Goal: Task Accomplishment & Management: Complete application form

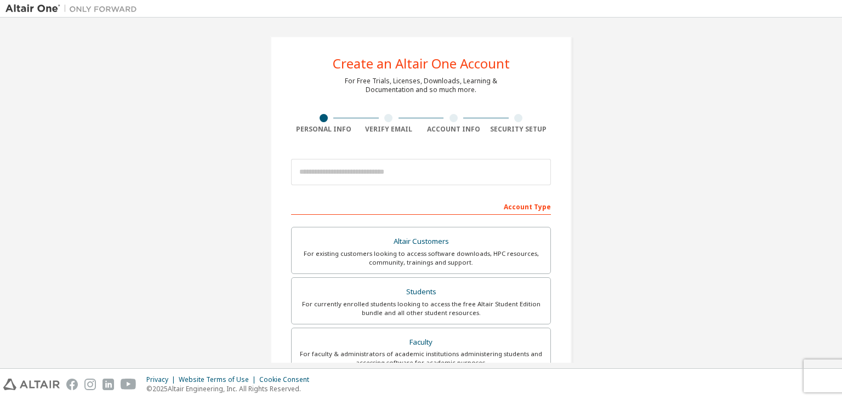
scroll to position [33, 0]
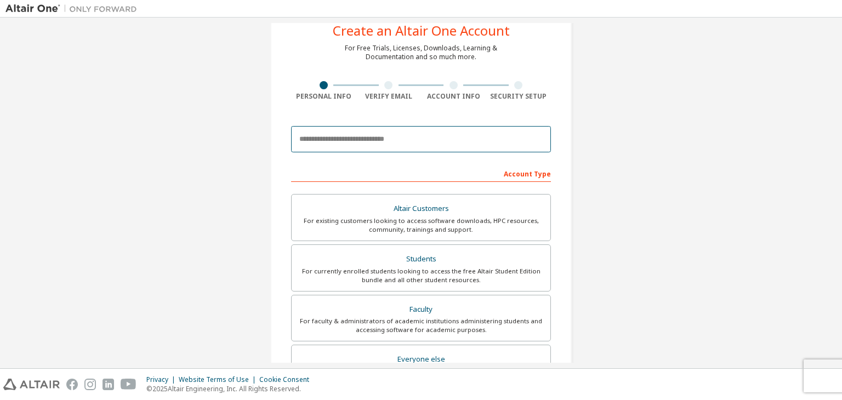
click at [362, 136] on input "email" at bounding box center [421, 139] width 260 height 26
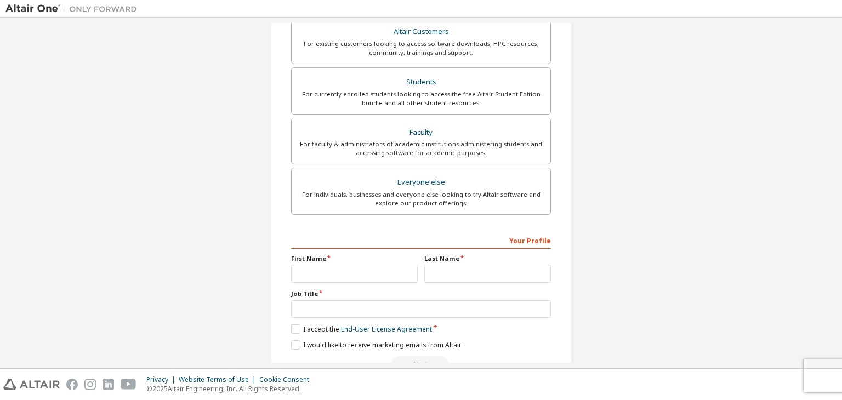
scroll to position [238, 0]
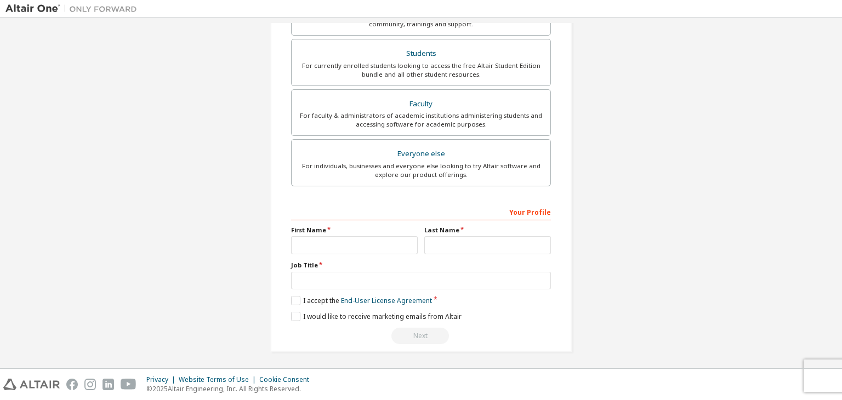
type input "**********"
click at [341, 244] on input "text" at bounding box center [354, 245] width 127 height 18
type input "******"
click at [457, 237] on input "text" at bounding box center [487, 245] width 127 height 18
click at [470, 262] on label "Job Title" at bounding box center [421, 265] width 260 height 9
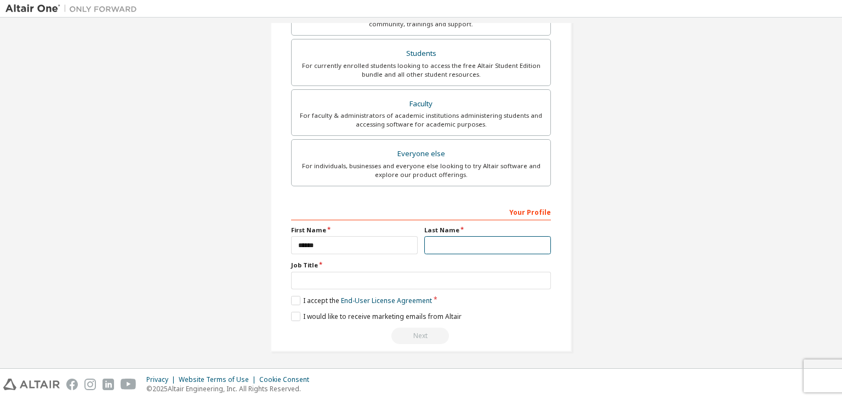
click at [446, 247] on input "text" at bounding box center [487, 245] width 127 height 18
type input "*******"
click at [357, 279] on input "text" at bounding box center [421, 281] width 260 height 18
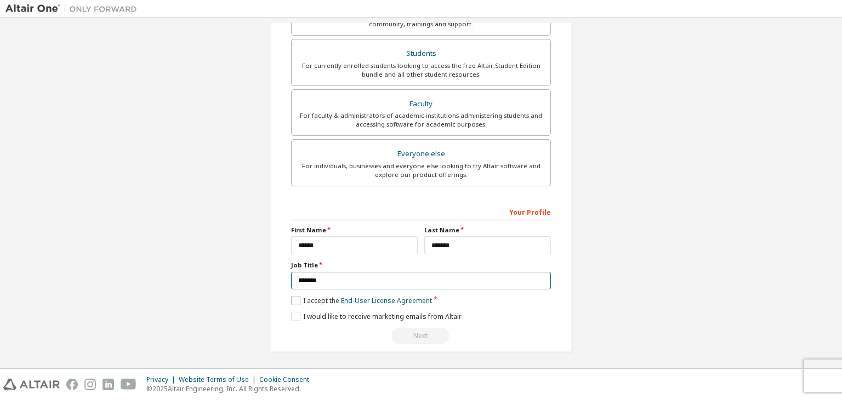
type input "*******"
click at [293, 302] on label "I accept the End-User License Agreement" at bounding box center [361, 300] width 141 height 9
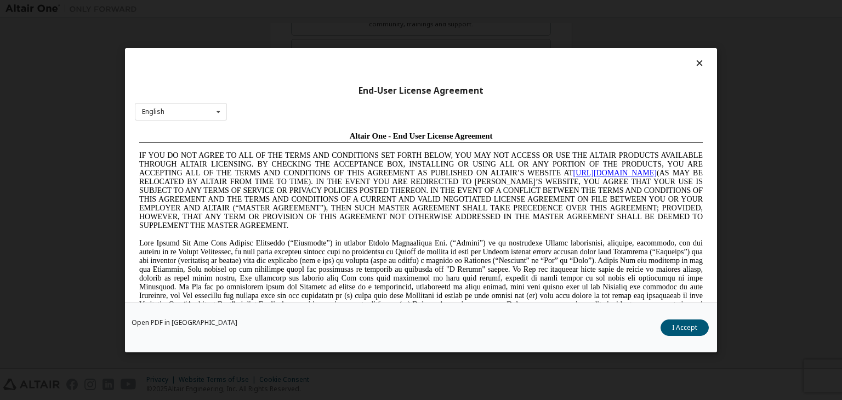
scroll to position [0, 0]
click at [678, 322] on button "I Accept" at bounding box center [684, 327] width 48 height 16
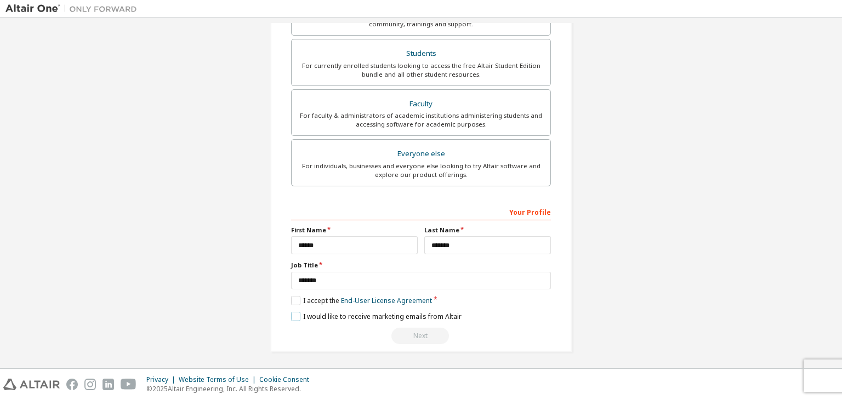
click at [294, 314] on label "I would like to receive marketing emails from Altair" at bounding box center [376, 316] width 170 height 9
click at [292, 314] on label "I would like to receive marketing emails from Altair" at bounding box center [376, 316] width 170 height 9
click at [311, 312] on label "I would like to receive marketing emails from Altair" at bounding box center [376, 316] width 170 height 9
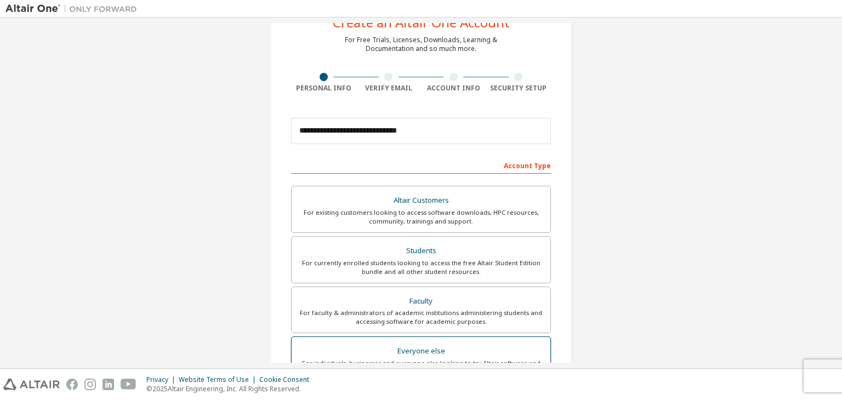
scroll to position [42, 0]
click at [525, 164] on div "Account Type" at bounding box center [421, 165] width 260 height 18
click at [482, 161] on div "Account Type" at bounding box center [421, 165] width 260 height 18
click at [450, 164] on div "Account Type" at bounding box center [421, 165] width 260 height 18
click at [375, 169] on div "Account Type" at bounding box center [421, 165] width 260 height 18
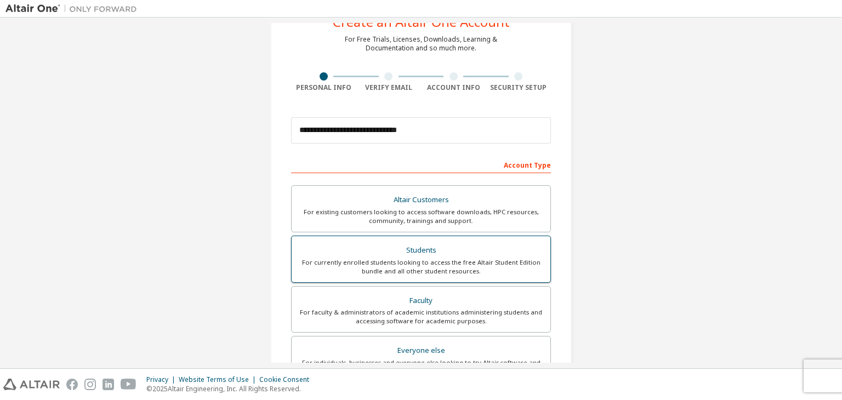
click at [431, 256] on div "Students" at bounding box center [420, 250] width 245 height 15
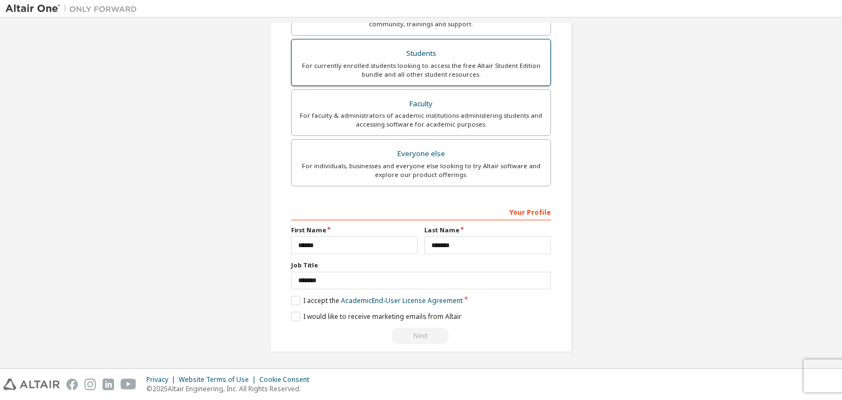
click at [423, 65] on div "For currently enrolled students looking to access the free Altair Student Editi…" at bounding box center [420, 70] width 245 height 18
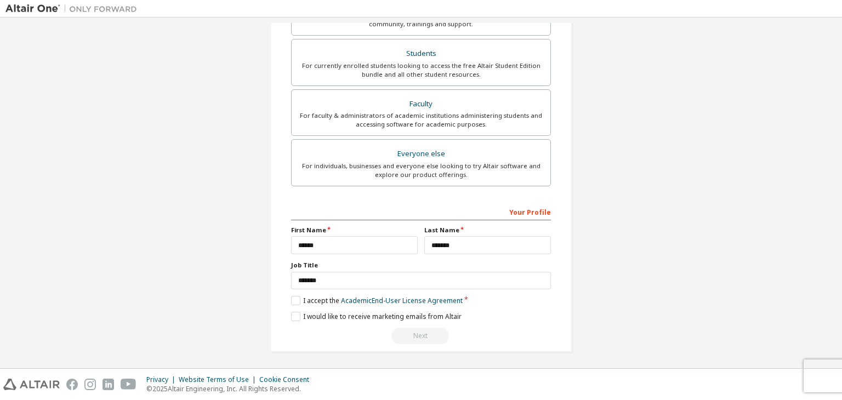
click at [468, 203] on div "Your Profile" at bounding box center [421, 212] width 260 height 18
click at [295, 297] on label "I accept the Academic End-User License Agreement" at bounding box center [376, 300] width 171 height 9
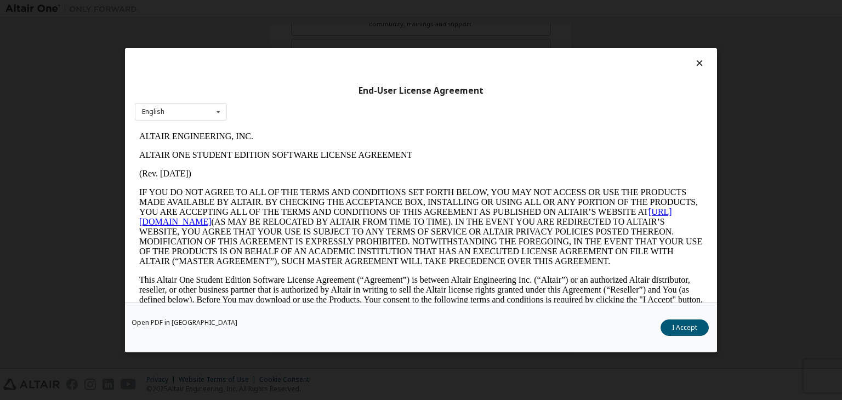
scroll to position [0, 0]
click at [679, 322] on button "I Accept" at bounding box center [684, 327] width 48 height 16
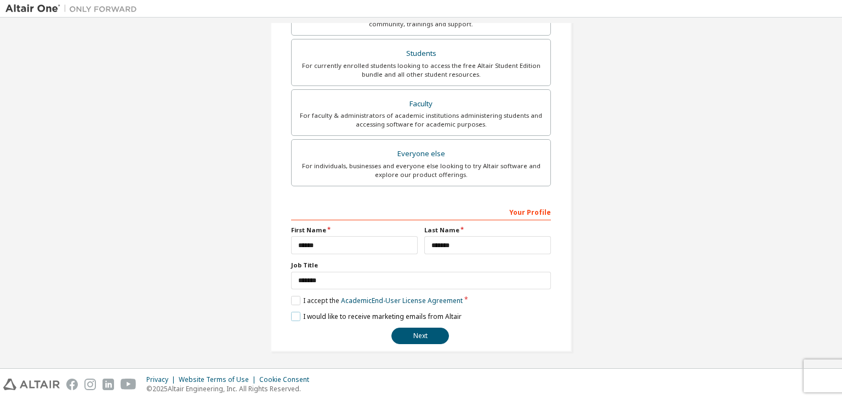
click at [293, 314] on label "I would like to receive marketing emails from Altair" at bounding box center [376, 316] width 170 height 9
click at [423, 336] on button "Next" at bounding box center [420, 336] width 58 height 16
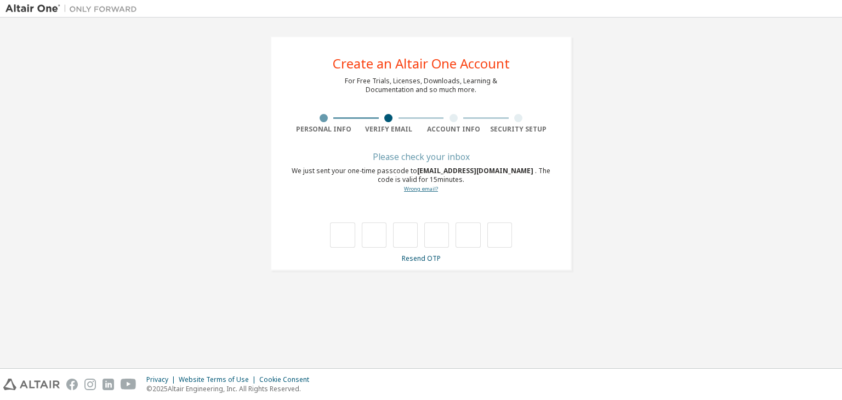
click at [415, 187] on link "Wrong email?" at bounding box center [421, 188] width 34 height 7
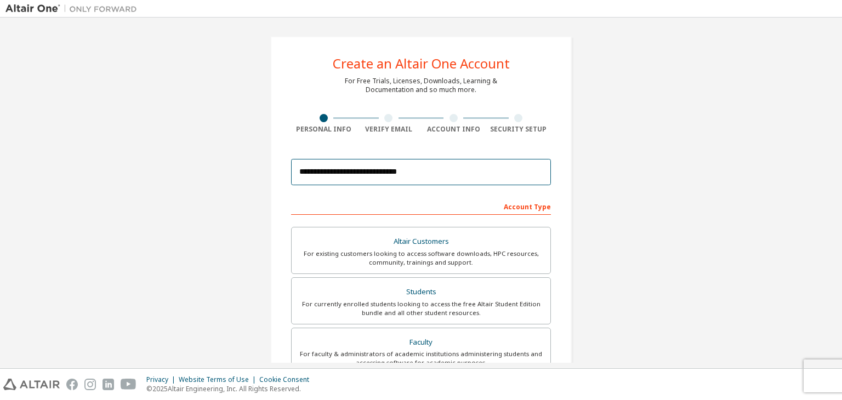
click at [436, 169] on input "**********" at bounding box center [421, 172] width 260 height 26
click at [342, 173] on input "**********" at bounding box center [421, 172] width 260 height 26
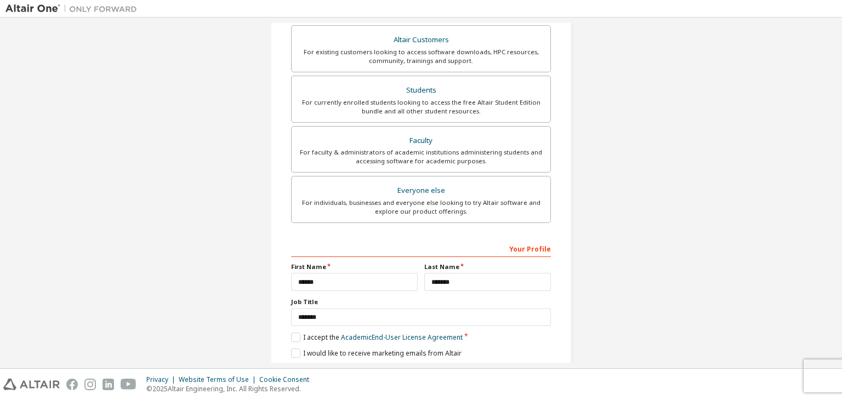
scroll to position [238, 0]
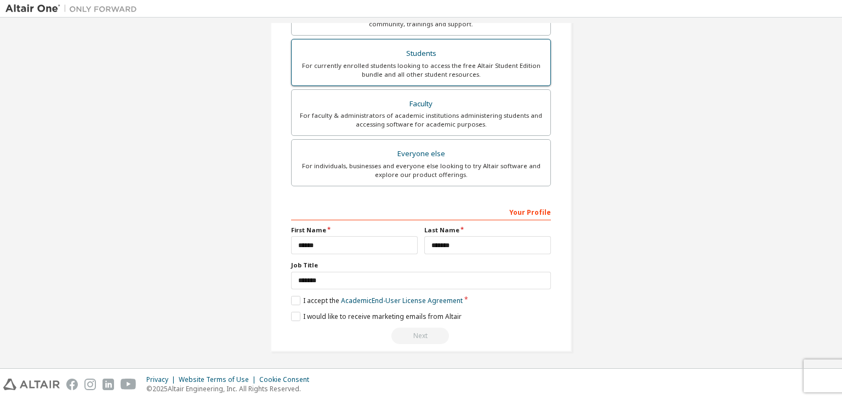
type input "**********"
click at [414, 64] on div "For currently enrolled students looking to access the free Altair Student Editi…" at bounding box center [420, 70] width 245 height 18
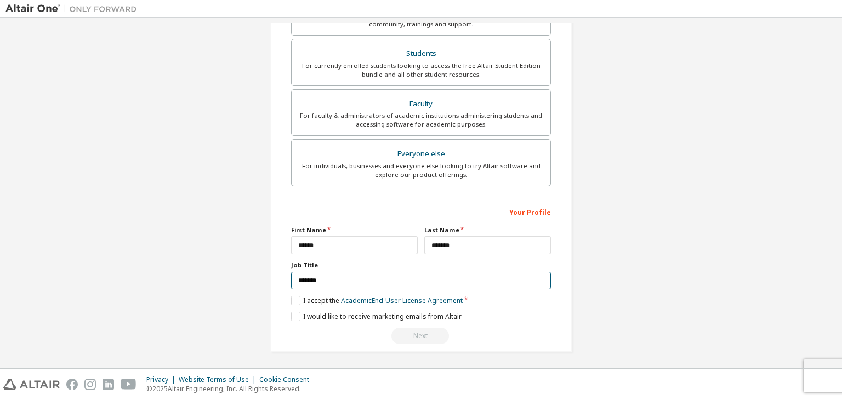
click at [330, 281] on input "*******" at bounding box center [421, 281] width 260 height 18
type input "*"
click at [351, 265] on label "Job Title" at bounding box center [421, 265] width 260 height 9
click at [420, 334] on button "Next" at bounding box center [420, 336] width 58 height 16
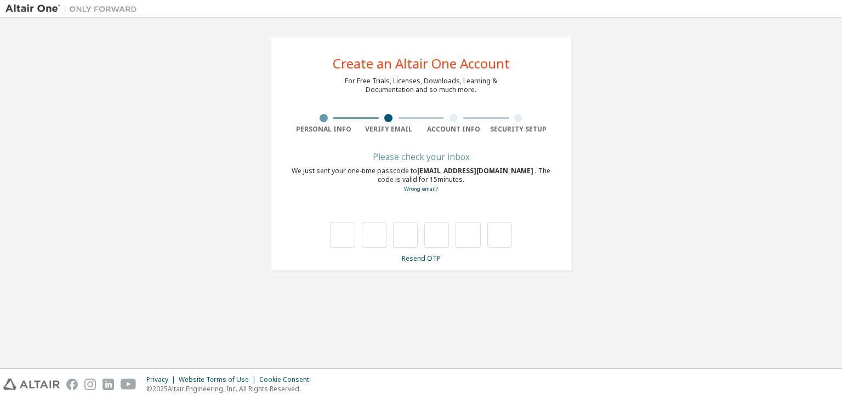
scroll to position [0, 0]
type input "*"
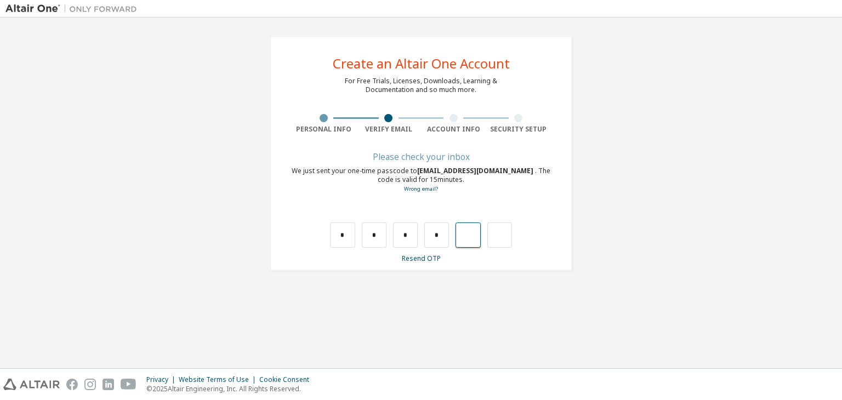
type input "*"
